Goal: Browse casually: Explore the website without a specific task or goal

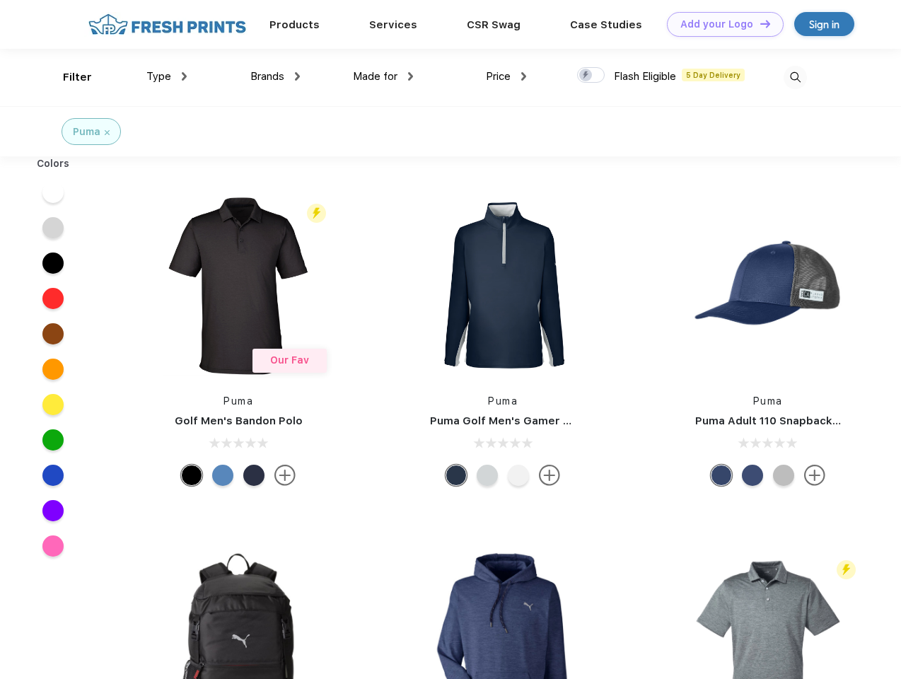
scroll to position [1, 0]
click at [720, 24] on link "Add your Logo Design Tool" at bounding box center [725, 24] width 117 height 25
click at [0, 0] on div "Design Tool" at bounding box center [0, 0] width 0 height 0
click at [759, 23] on link "Add your Logo Design Tool" at bounding box center [725, 24] width 117 height 25
click at [68, 77] on div "Filter" at bounding box center [77, 77] width 29 height 16
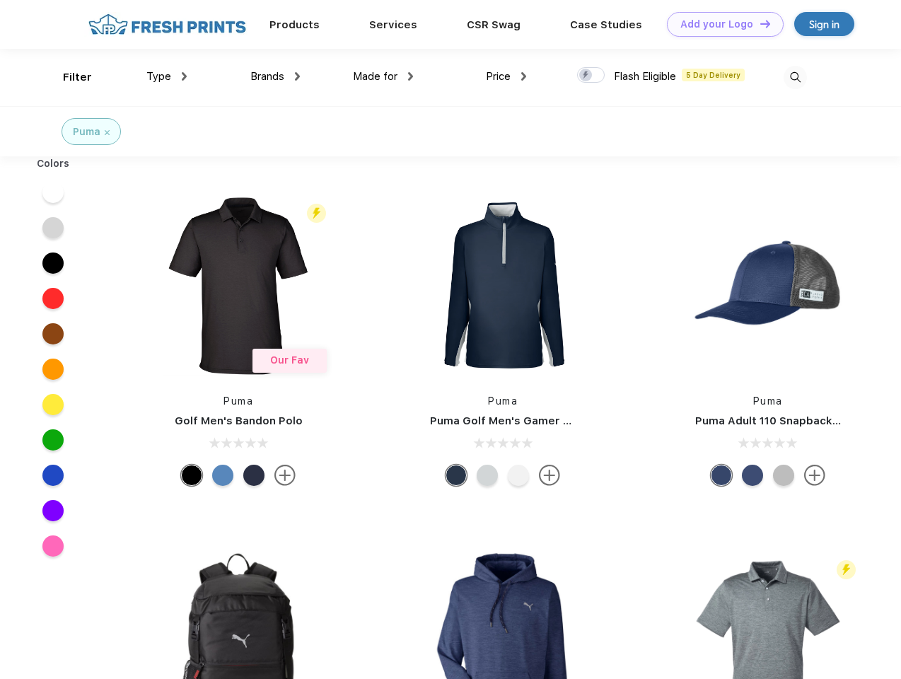
click at [167, 76] on span "Type" at bounding box center [158, 76] width 25 height 13
click at [275, 76] on span "Brands" at bounding box center [267, 76] width 34 height 13
click at [383, 76] on span "Made for" at bounding box center [375, 76] width 45 height 13
click at [506, 76] on span "Price" at bounding box center [498, 76] width 25 height 13
click at [591, 76] on div at bounding box center [591, 75] width 28 height 16
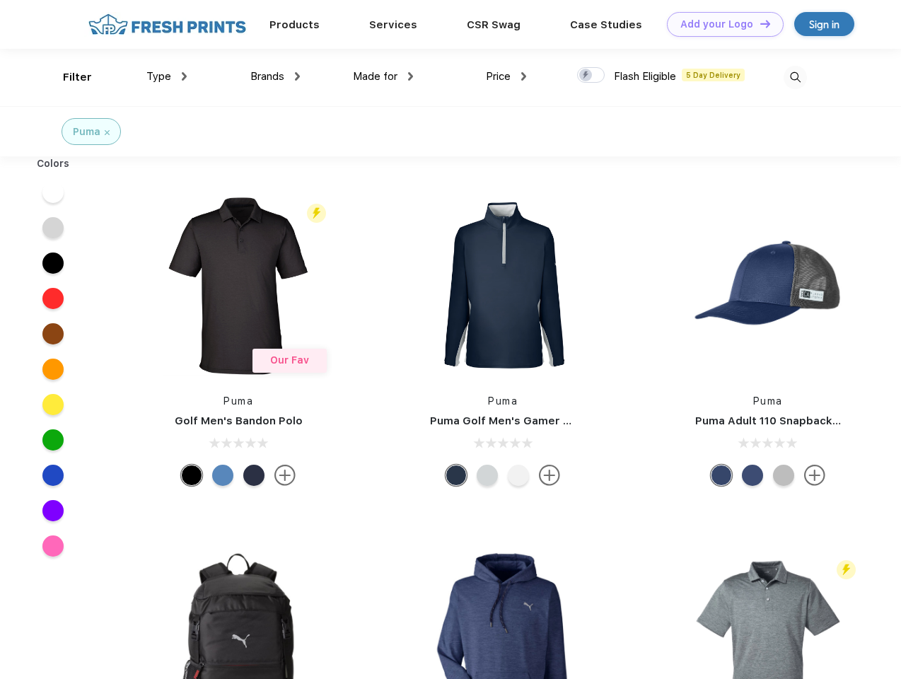
click at [586, 76] on input "checkbox" at bounding box center [581, 70] width 9 height 9
click at [795, 77] on img at bounding box center [794, 77] width 23 height 23
